Goal: Navigation & Orientation: Find specific page/section

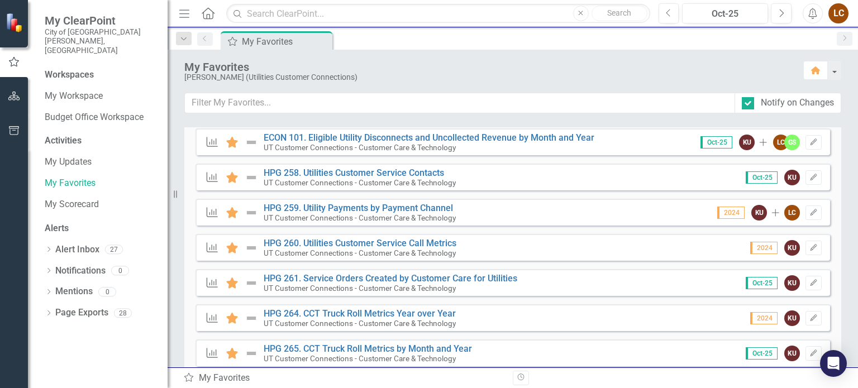
scroll to position [444, 0]
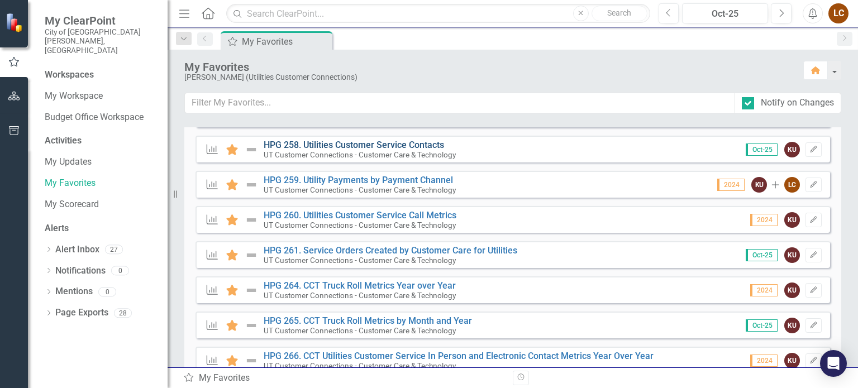
click at [302, 145] on link "HPG 258. Utilities Customer Service Contacts" at bounding box center [354, 145] width 181 height 11
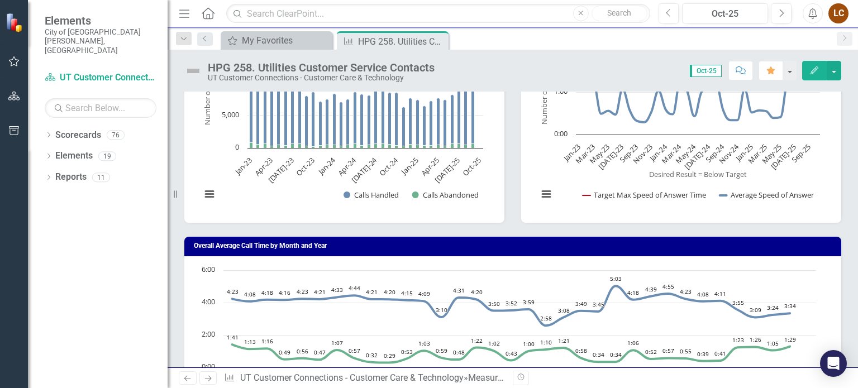
scroll to position [147, 0]
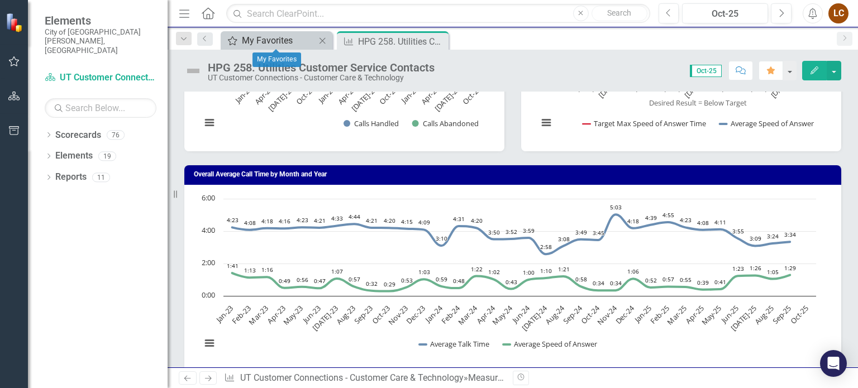
click at [249, 39] on div "My Favorites" at bounding box center [279, 41] width 74 height 14
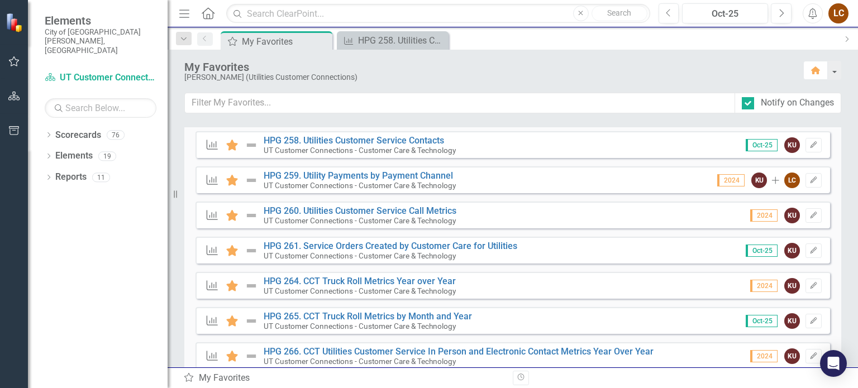
scroll to position [462, 0]
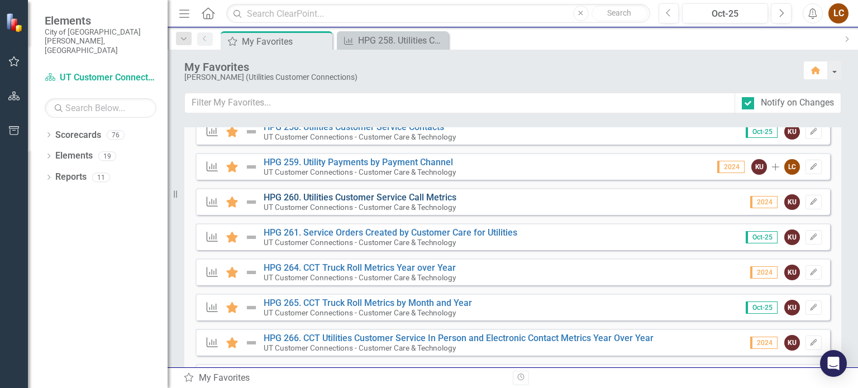
click at [322, 198] on link "HPG 260. Utilities Customer Service Call Metrics" at bounding box center [360, 197] width 193 height 11
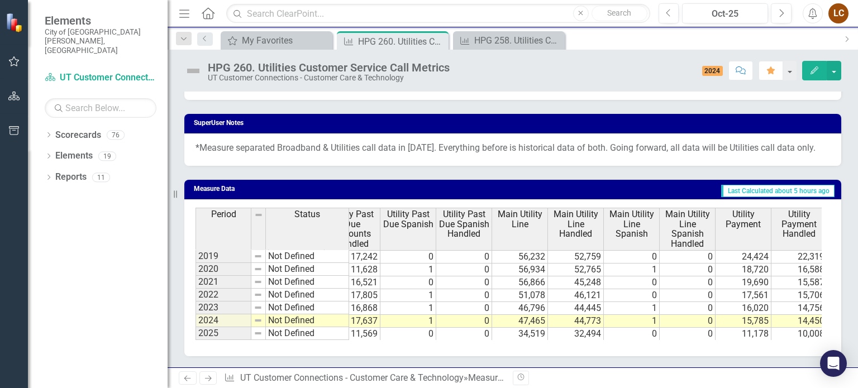
scroll to position [0, 94]
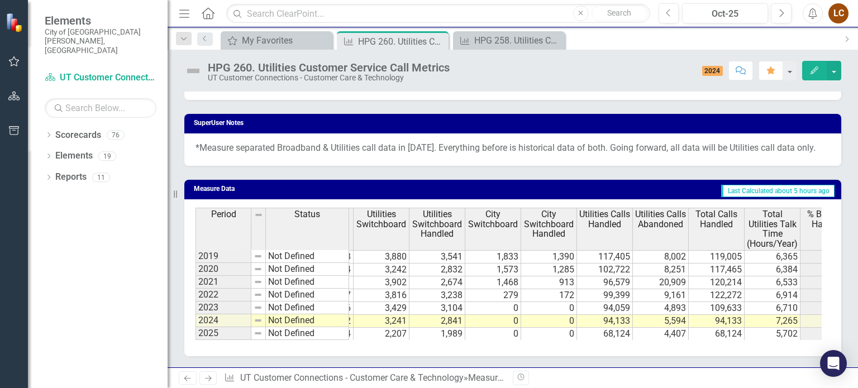
click at [834, 13] on div "LC" at bounding box center [839, 13] width 20 height 20
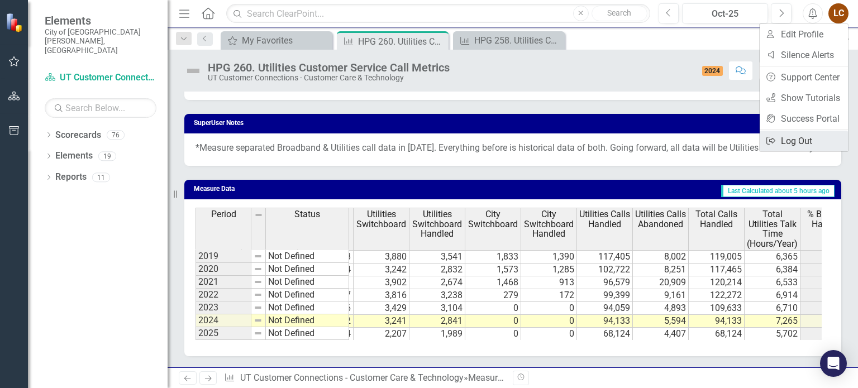
click at [801, 140] on link "Logout Log Out" at bounding box center [804, 141] width 88 height 21
